Goal: Navigation & Orientation: Find specific page/section

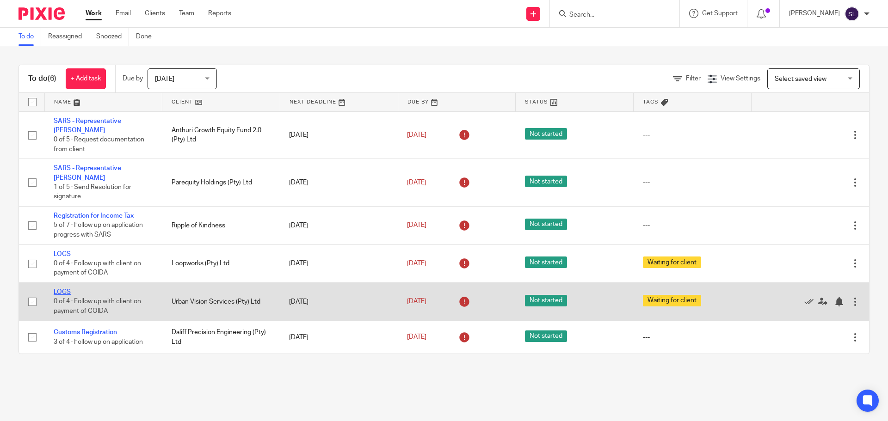
click at [67, 289] on link "LOGS" at bounding box center [62, 292] width 17 height 6
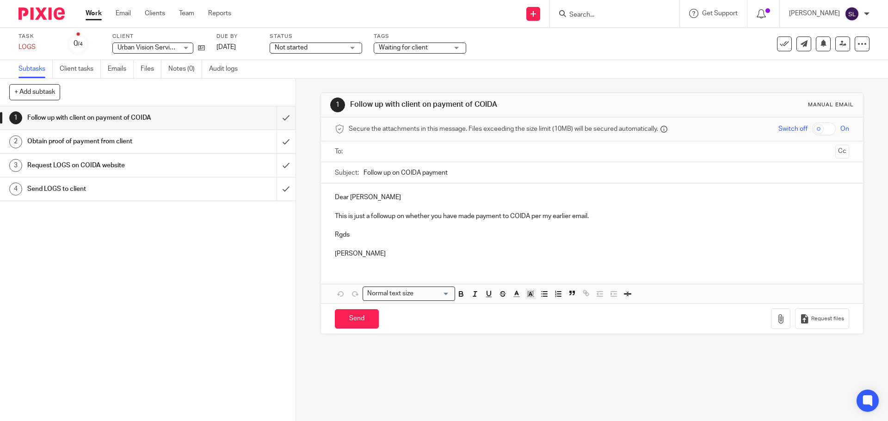
click at [26, 13] on img at bounding box center [41, 13] width 46 height 12
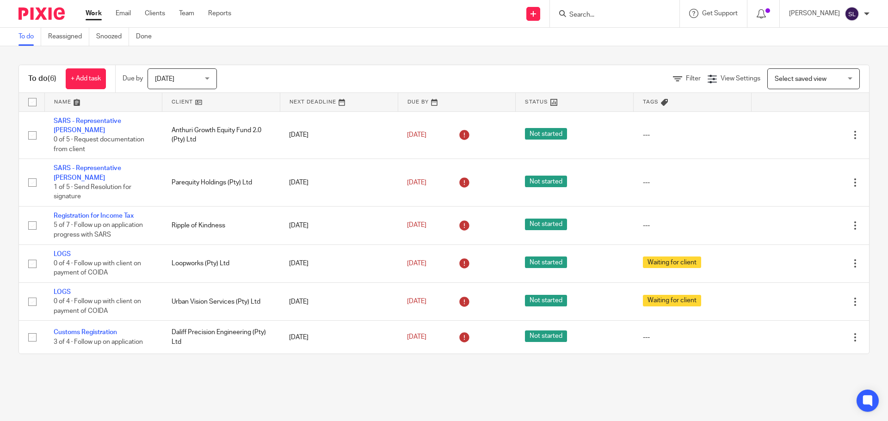
click at [592, 19] on input "Search" at bounding box center [609, 15] width 83 height 8
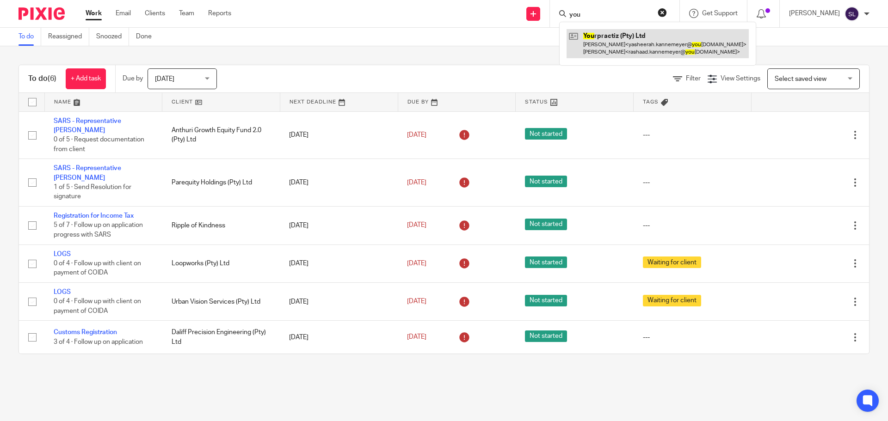
type input "you"
click at [602, 31] on link at bounding box center [658, 43] width 182 height 29
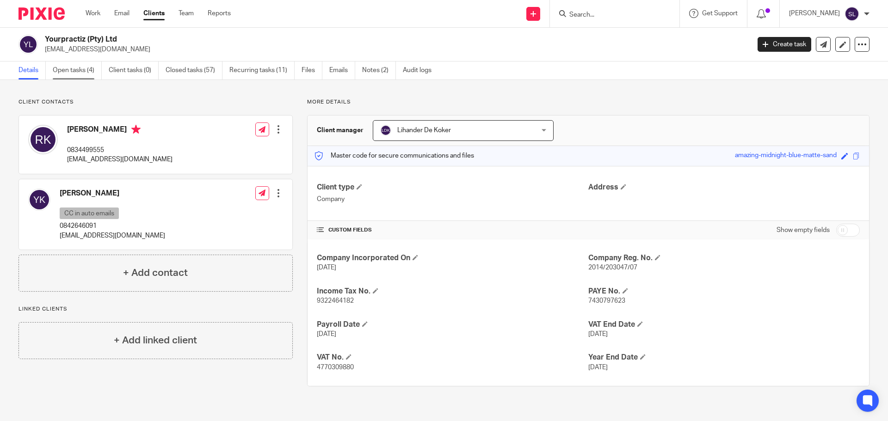
click at [59, 73] on link "Open tasks (4)" at bounding box center [77, 71] width 49 height 18
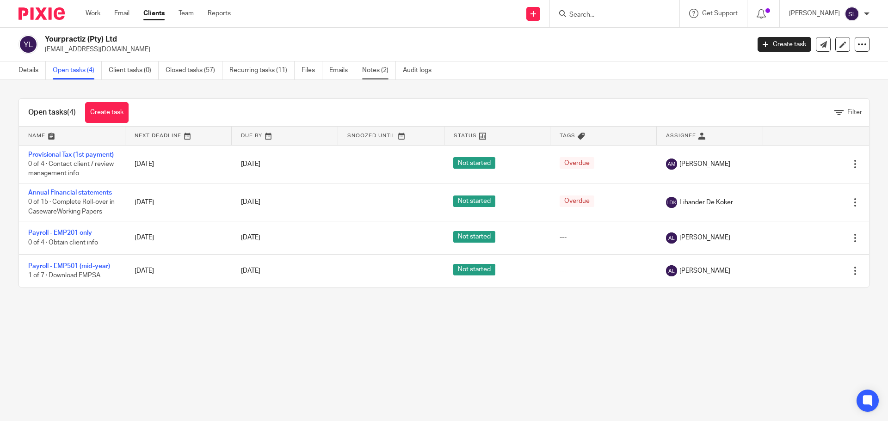
click at [388, 66] on link "Notes (2)" at bounding box center [379, 71] width 34 height 18
